Goal: Task Accomplishment & Management: Manage account settings

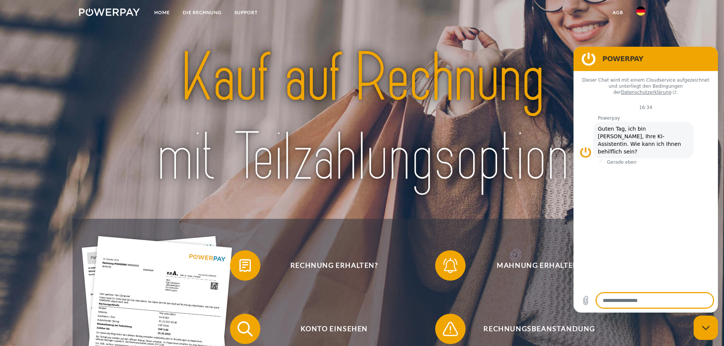
click at [665, 20] on nav "Home DIE RECHNUNG SUPPORT agb" at bounding box center [362, 13] width 724 height 27
click at [593, 63] on figure at bounding box center [588, 58] width 15 height 15
click at [529, 157] on img at bounding box center [362, 118] width 510 height 166
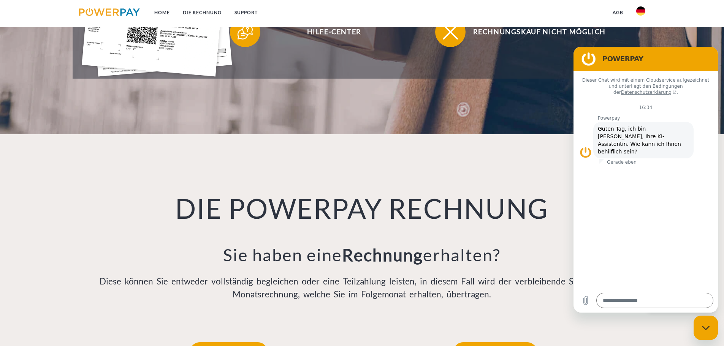
scroll to position [366, 0]
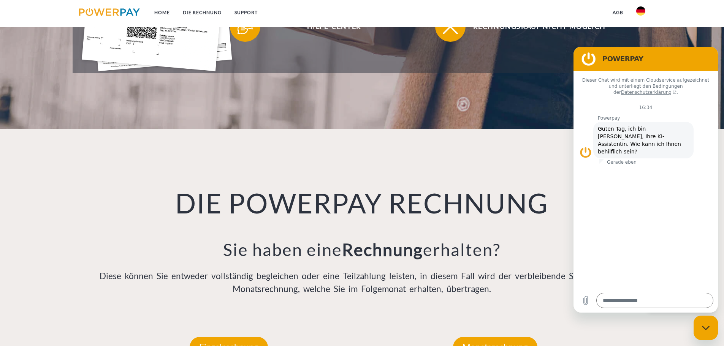
click at [704, 327] on icon "Messaging-Fenster schließen" at bounding box center [706, 328] width 8 height 5
type textarea "*"
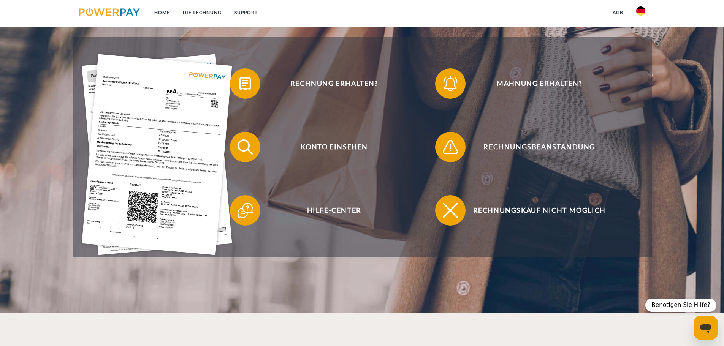
scroll to position [182, 0]
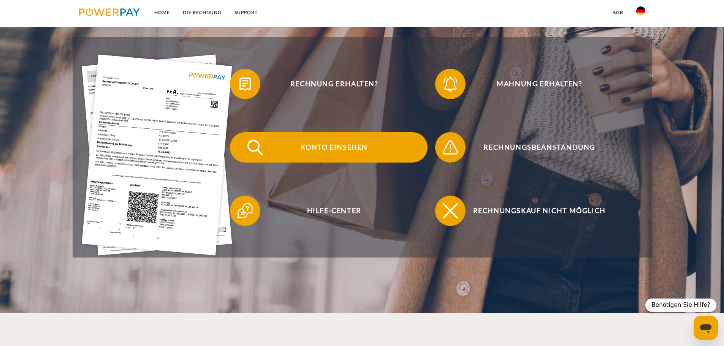
click at [344, 149] on span "Konto einsehen" at bounding box center [334, 147] width 186 height 30
click at [327, 149] on span "Konto einsehen" at bounding box center [334, 147] width 186 height 30
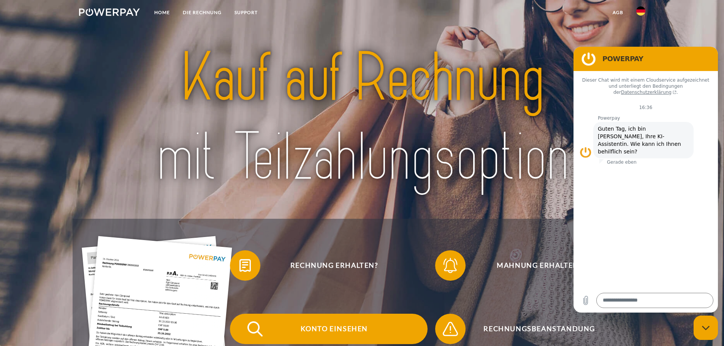
click at [318, 328] on span "Konto einsehen" at bounding box center [334, 329] width 186 height 30
